Goal: Task Accomplishment & Management: Use online tool/utility

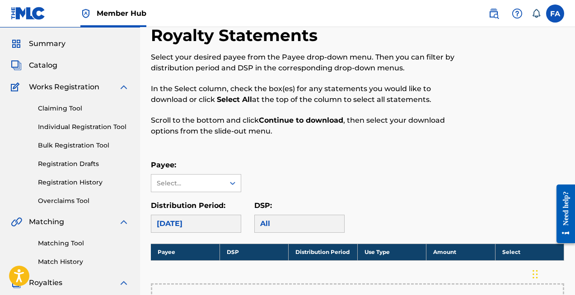
scroll to position [32, 0]
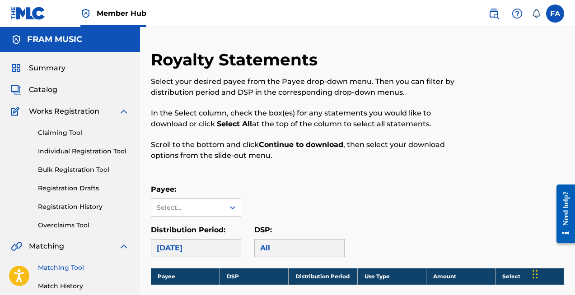
click at [66, 266] on link "Matching Tool" at bounding box center [83, 267] width 91 height 9
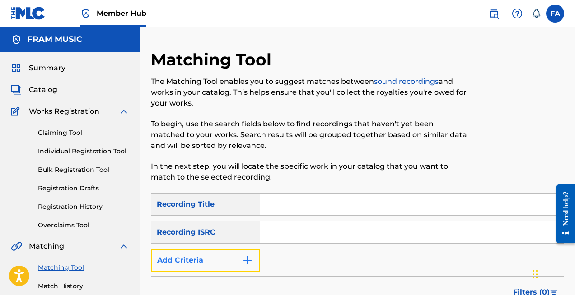
click at [237, 261] on button "Add Criteria" at bounding box center [205, 260] width 109 height 23
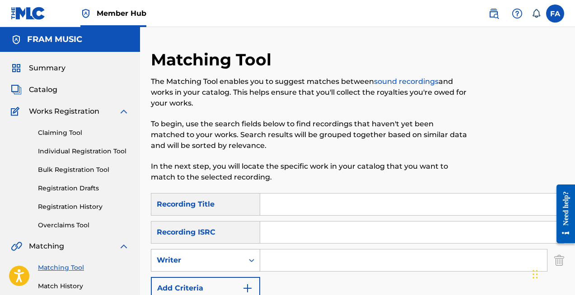
click at [247, 260] on icon "Search Form" at bounding box center [251, 260] width 9 height 9
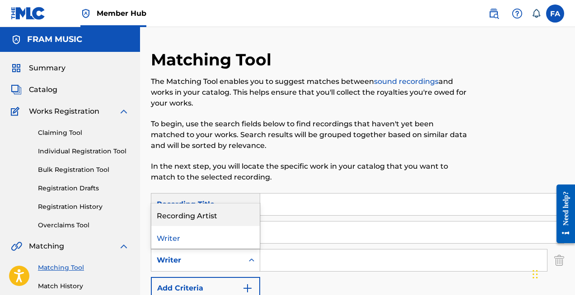
click at [245, 219] on div "Recording Artist" at bounding box center [205, 215] width 108 height 23
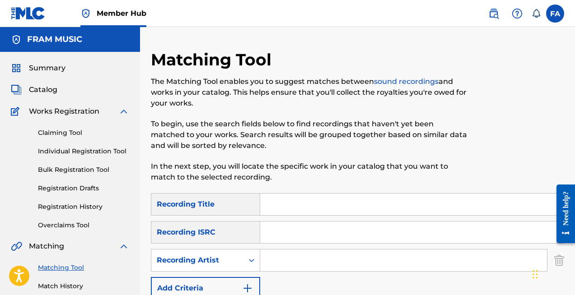
click at [309, 263] on input "Search Form" at bounding box center [403, 261] width 287 height 22
type input "amsallem"
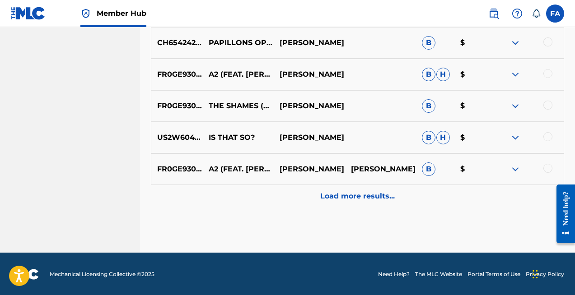
scroll to position [540, 0]
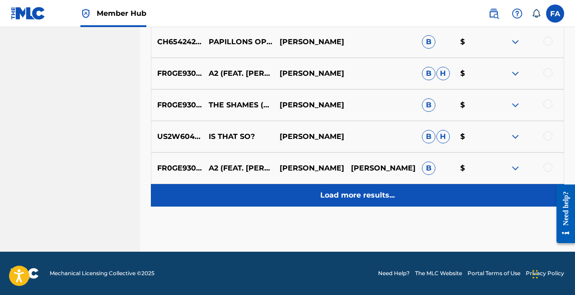
click at [357, 198] on p "Load more results..." at bounding box center [357, 195] width 74 height 11
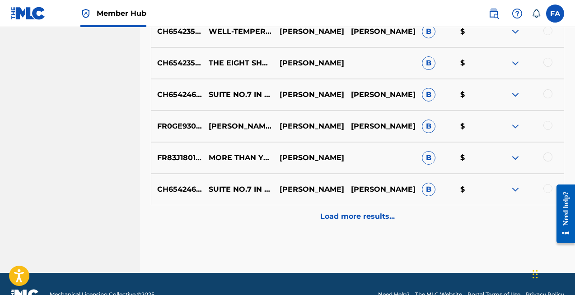
scroll to position [856, 0]
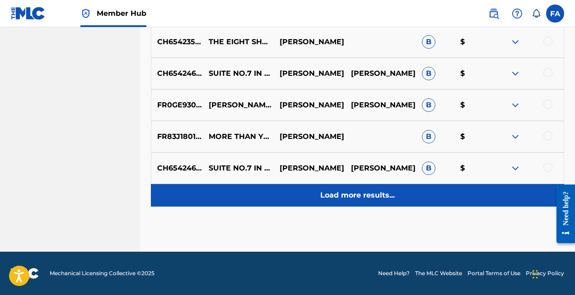
click at [370, 191] on p "Load more results..." at bounding box center [357, 195] width 74 height 11
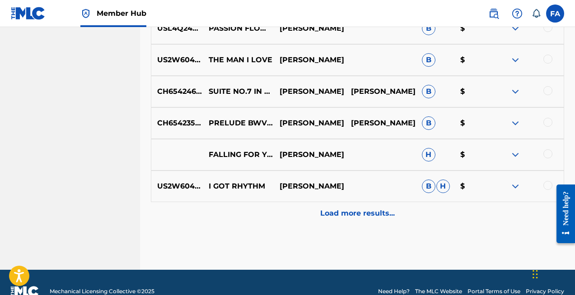
scroll to position [1172, 0]
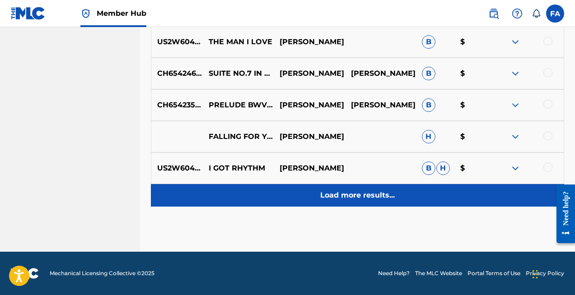
click at [390, 195] on p "Load more results..." at bounding box center [357, 195] width 74 height 11
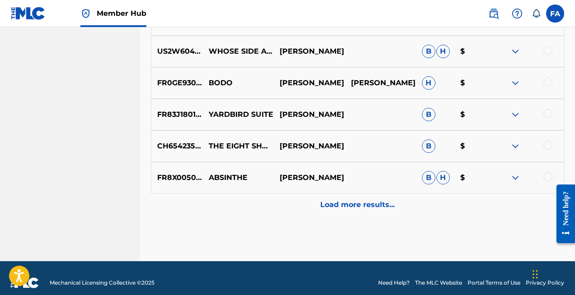
scroll to position [1488, 0]
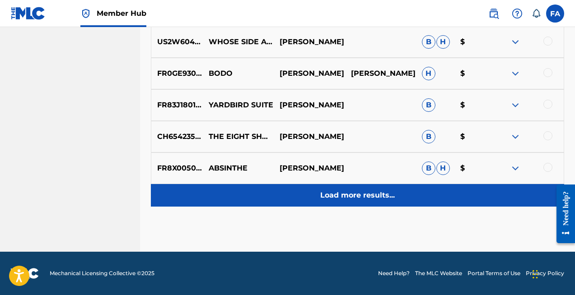
click at [372, 196] on p "Load more results..." at bounding box center [357, 195] width 74 height 11
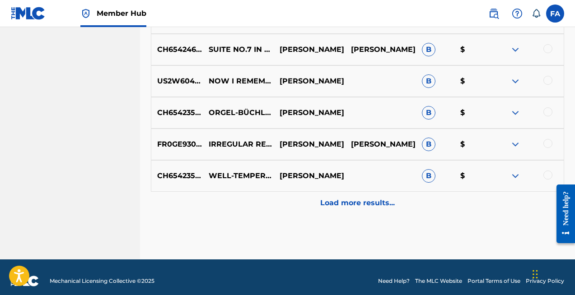
scroll to position [1804, 0]
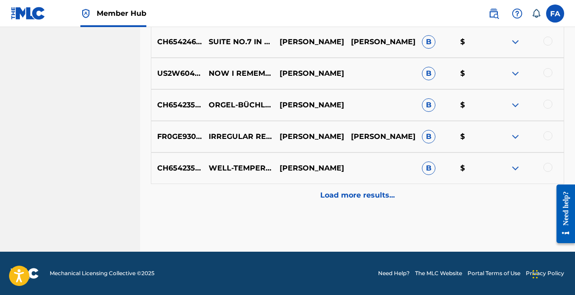
click at [372, 196] on p "Load more results..." at bounding box center [357, 195] width 74 height 11
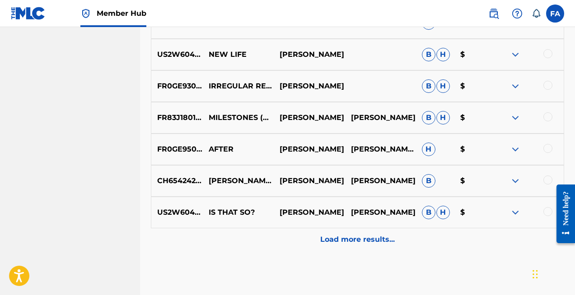
scroll to position [2076, 0]
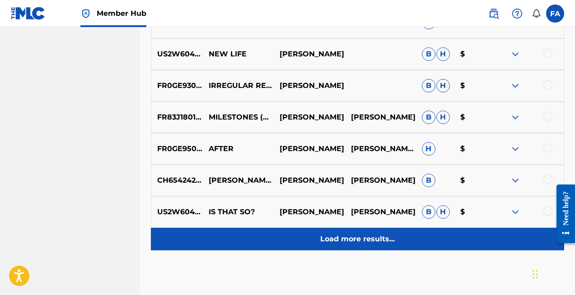
click at [367, 240] on p "Load more results..." at bounding box center [357, 239] width 74 height 11
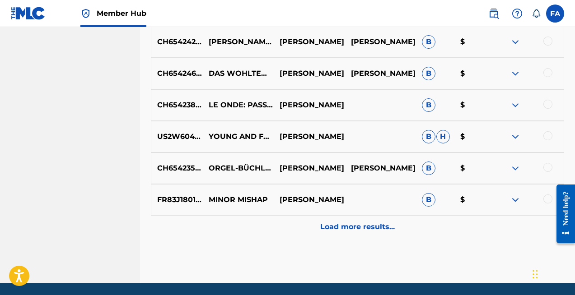
scroll to position [2406, 0]
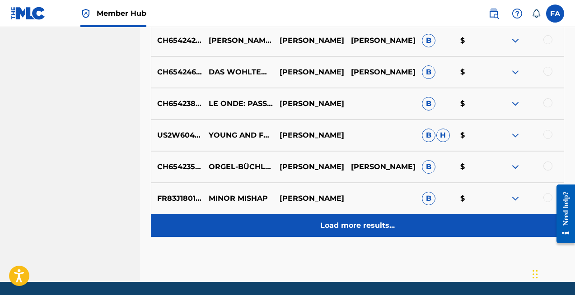
click at [365, 225] on p "Load more results..." at bounding box center [357, 225] width 74 height 11
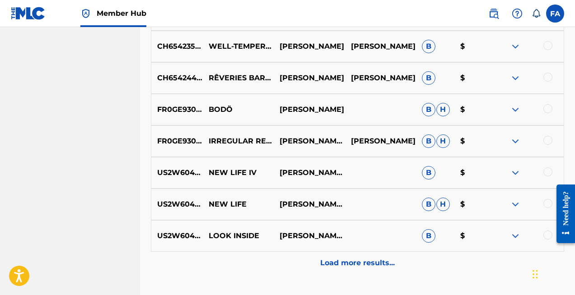
scroll to position [2752, 0]
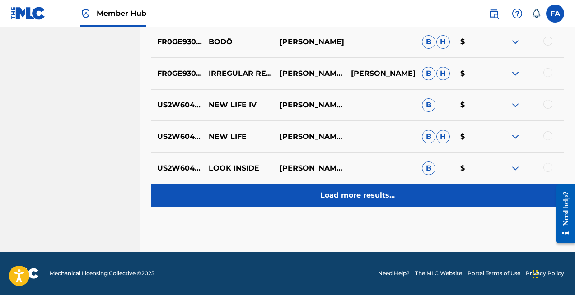
click at [356, 194] on p "Load more results..." at bounding box center [357, 195] width 74 height 11
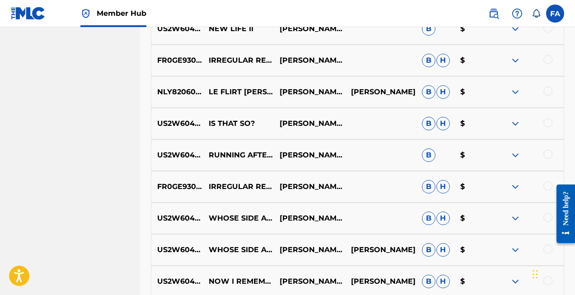
scroll to position [2991, 0]
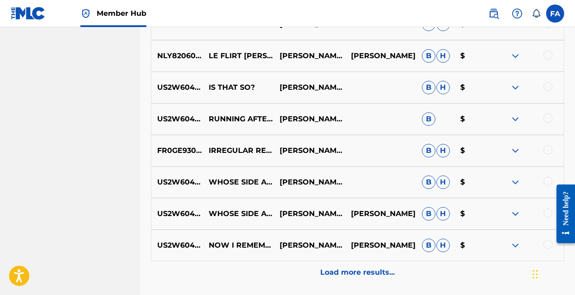
click at [549, 118] on div at bounding box center [547, 118] width 9 height 9
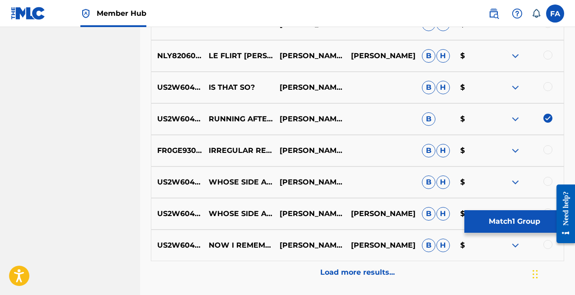
click at [548, 117] on img at bounding box center [547, 118] width 9 height 9
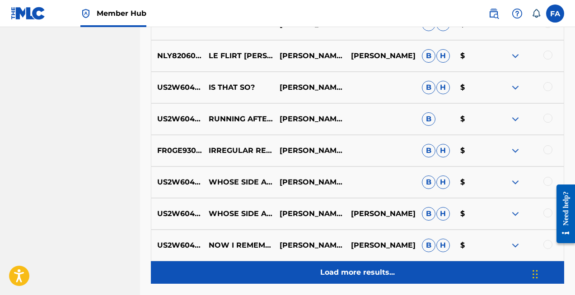
click at [368, 270] on p "Load more results..." at bounding box center [357, 272] width 74 height 11
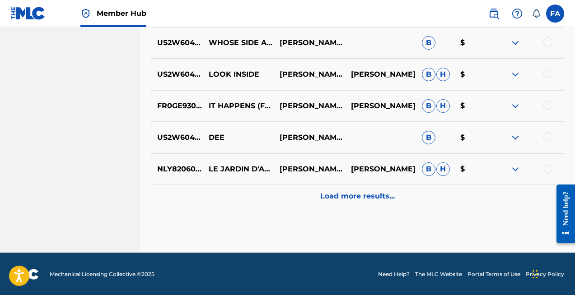
scroll to position [3384, 0]
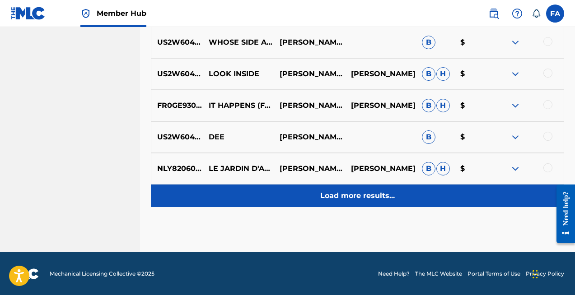
click at [377, 196] on p "Load more results..." at bounding box center [357, 196] width 74 height 11
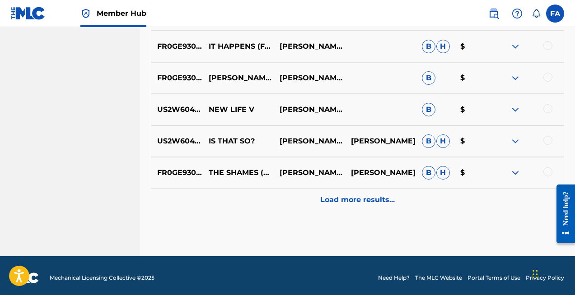
scroll to position [3701, 0]
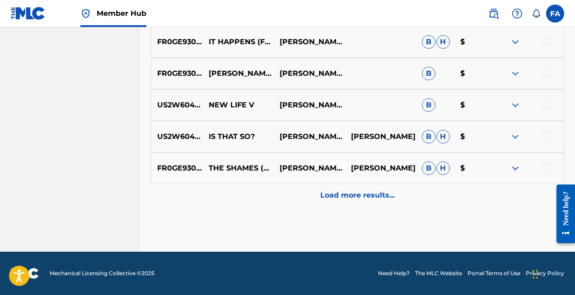
click at [377, 196] on p "Load more results..." at bounding box center [357, 195] width 74 height 11
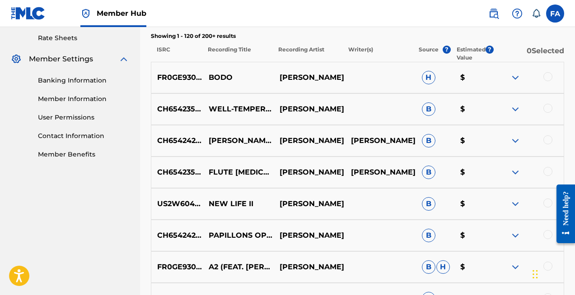
scroll to position [0, 0]
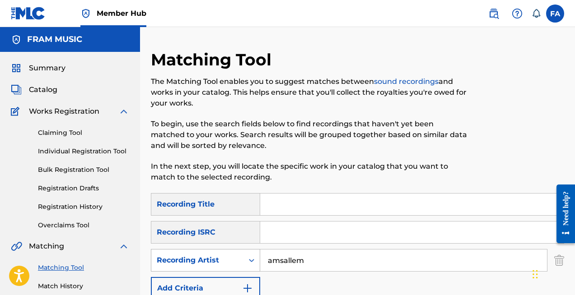
click at [251, 261] on icon "Search Form" at bounding box center [251, 260] width 9 height 9
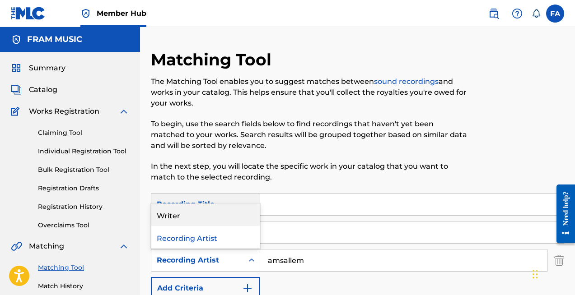
click at [231, 221] on div "Writer" at bounding box center [205, 215] width 108 height 23
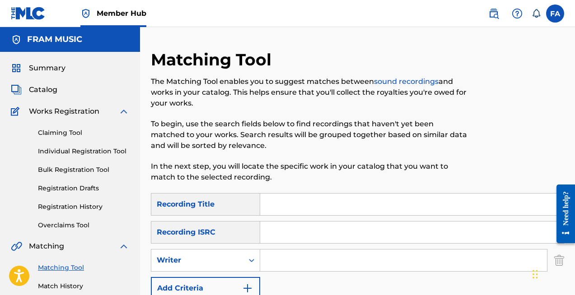
click at [281, 262] on input "Search Form" at bounding box center [403, 261] width 287 height 22
type input "[PERSON_NAME]"
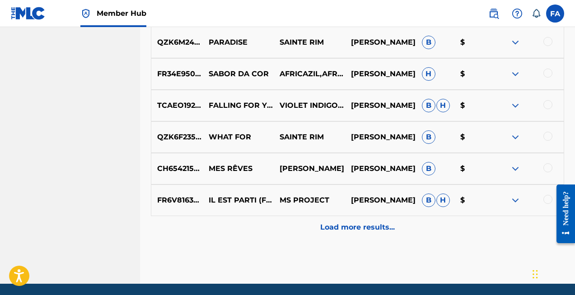
scroll to position [512, 0]
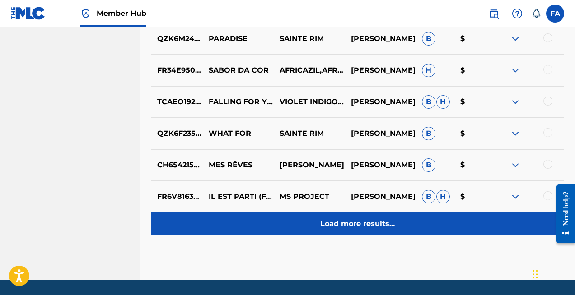
click at [345, 226] on p "Load more results..." at bounding box center [357, 224] width 74 height 11
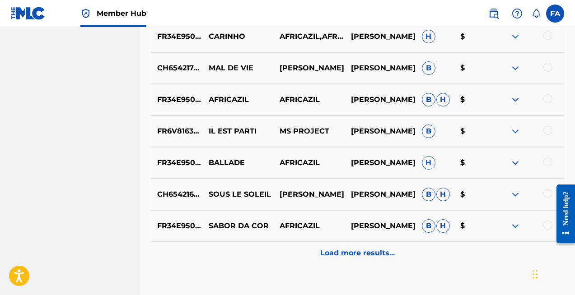
scroll to position [799, 0]
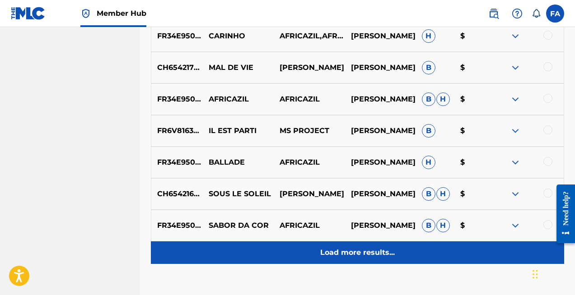
click at [358, 253] on p "Load more results..." at bounding box center [357, 252] width 74 height 11
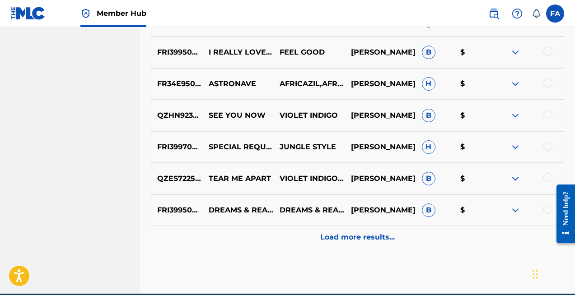
scroll to position [1131, 0]
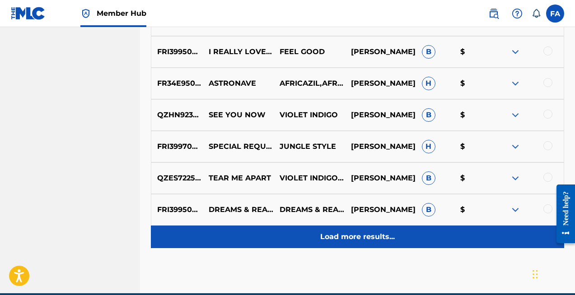
click at [358, 242] on div "Load more results..." at bounding box center [357, 237] width 413 height 23
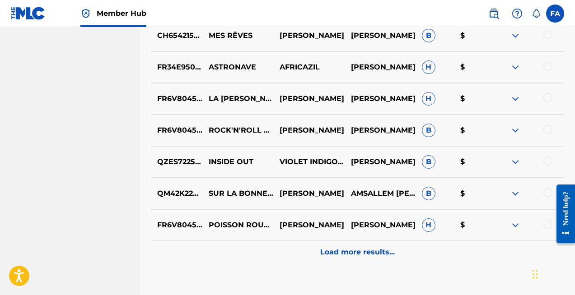
scroll to position [1432, 0]
click at [358, 242] on div "Load more results..." at bounding box center [357, 252] width 413 height 23
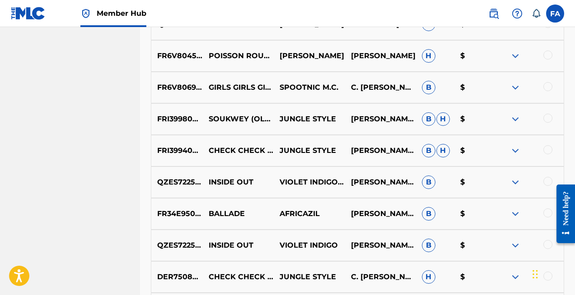
scroll to position [1602, 0]
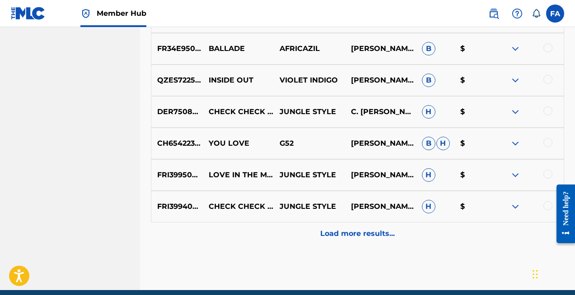
click at [358, 242] on div "Load more results..." at bounding box center [357, 234] width 413 height 23
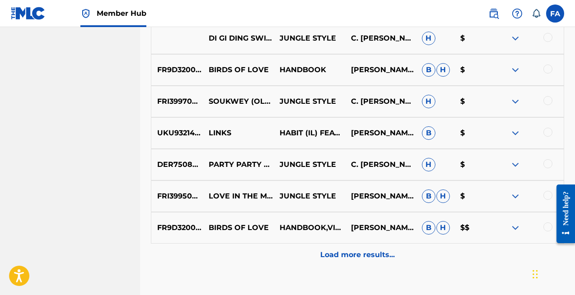
scroll to position [2062, 0]
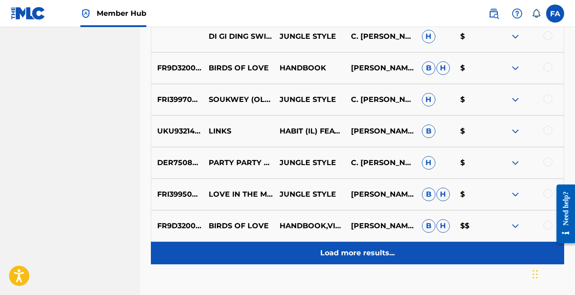
click at [358, 253] on p "Load more results..." at bounding box center [357, 253] width 74 height 11
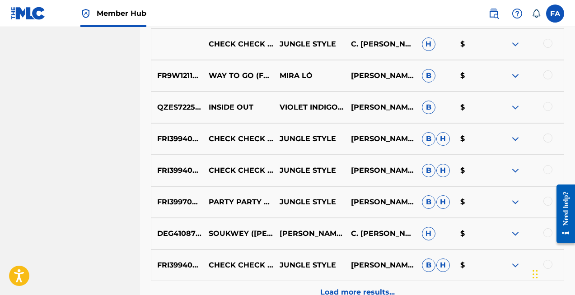
scroll to position [2340, 0]
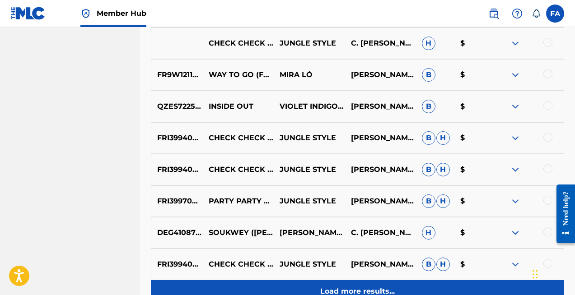
click at [353, 289] on p "Load more results..." at bounding box center [357, 291] width 74 height 11
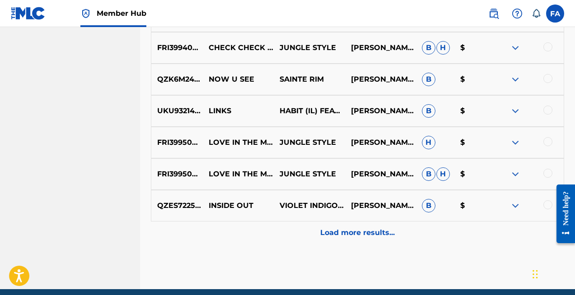
scroll to position [2752, 0]
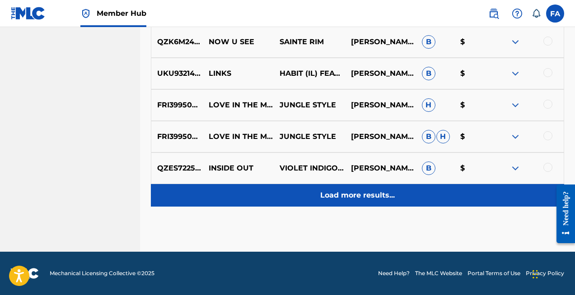
click at [361, 198] on p "Load more results..." at bounding box center [357, 195] width 74 height 11
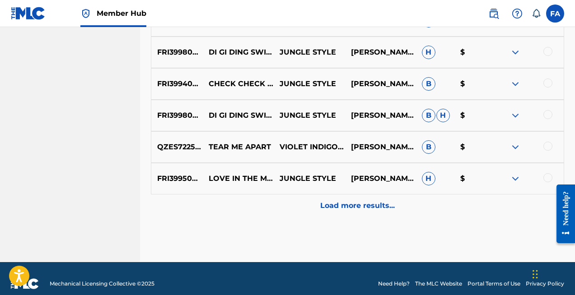
scroll to position [3061, 0]
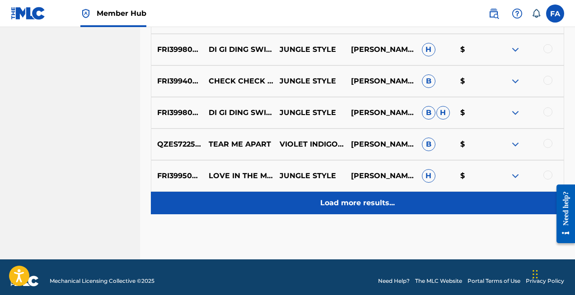
click at [364, 208] on p "Load more results..." at bounding box center [357, 203] width 74 height 11
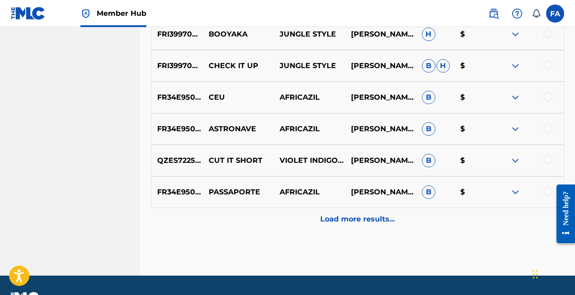
scroll to position [3366, 0]
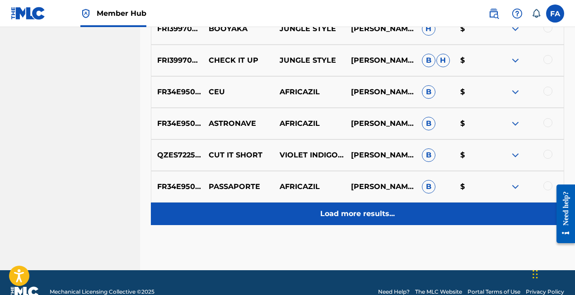
click at [372, 219] on p "Load more results..." at bounding box center [357, 214] width 74 height 11
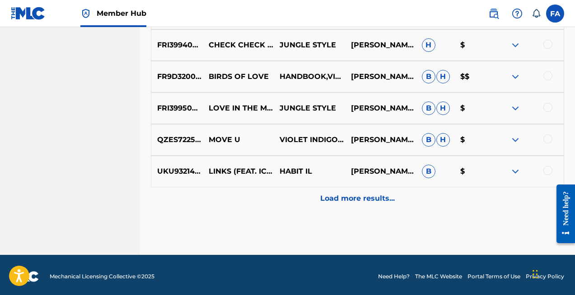
scroll to position [3701, 0]
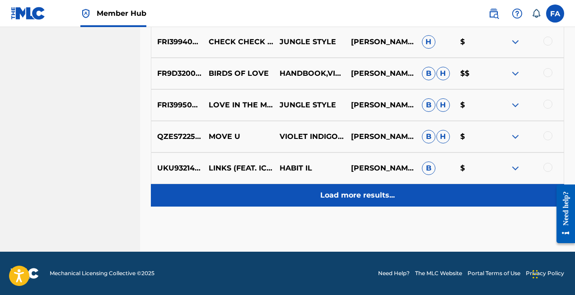
click at [369, 194] on p "Load more results..." at bounding box center [357, 195] width 74 height 11
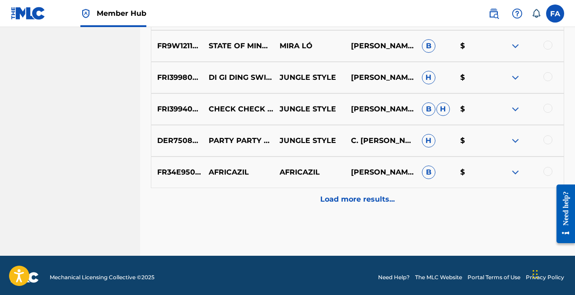
click at [369, 194] on p "Load more results..." at bounding box center [357, 199] width 74 height 11
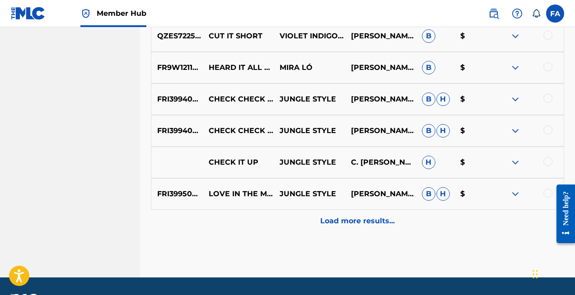
scroll to position [4333, 0]
